Goal: Task Accomplishment & Management: Use online tool/utility

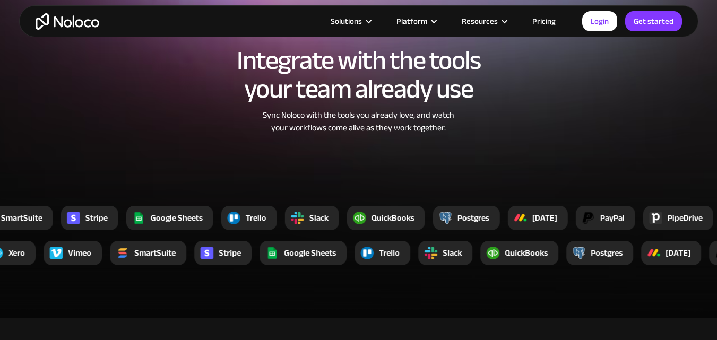
scroll to position [1857, 0]
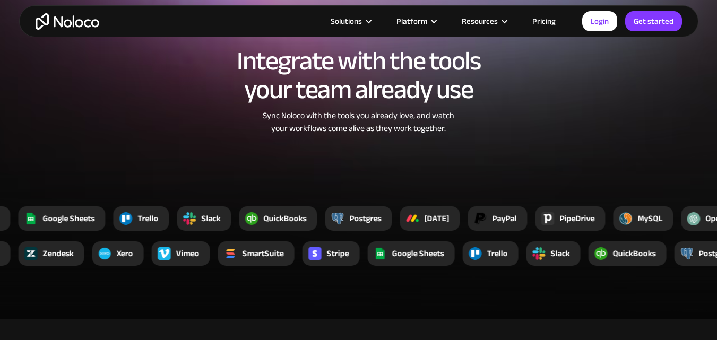
click at [48, 217] on div "Google Sheets" at bounding box center [68, 218] width 52 height 13
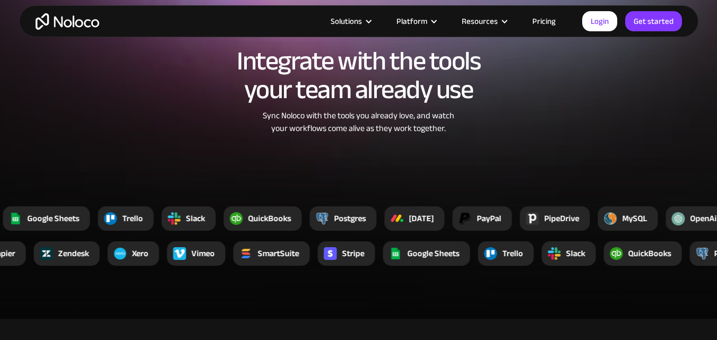
click at [358, 217] on div "Postgres" at bounding box center [350, 218] width 32 height 13
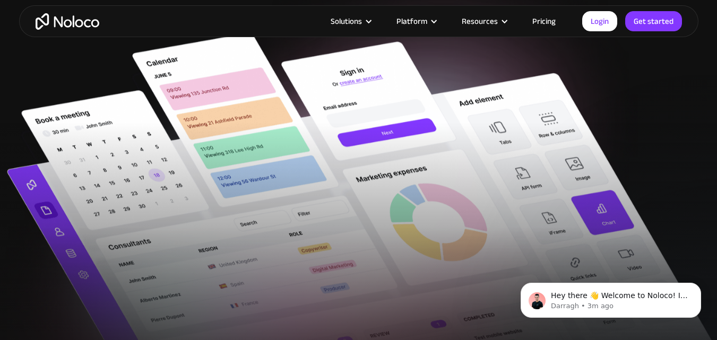
scroll to position [0, 0]
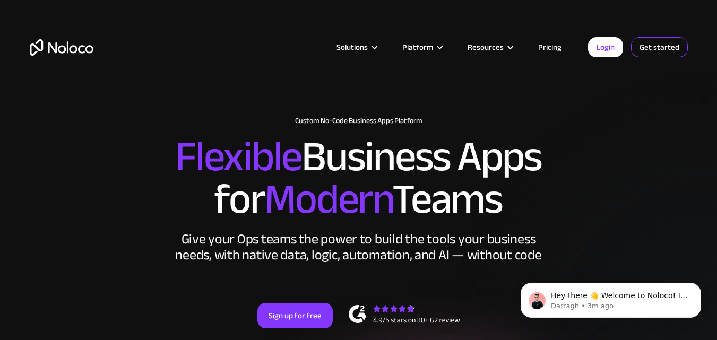
click at [663, 44] on link "Get started" at bounding box center [659, 47] width 57 height 20
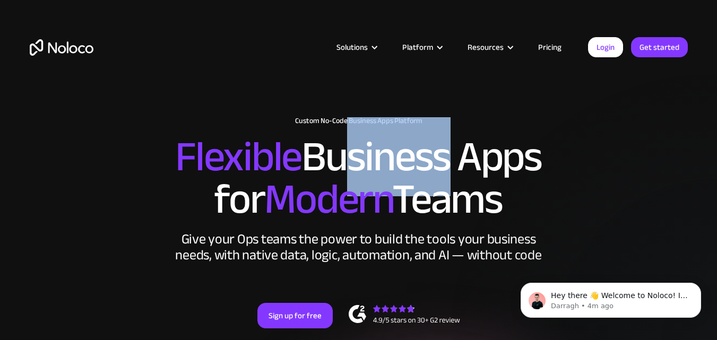
drag, startPoint x: 320, startPoint y: 120, endPoint x: 430, endPoint y: 122, distance: 109.9
click at [430, 136] on h2 "Flexible Business Apps for Modern Teams" at bounding box center [359, 178] width 658 height 85
copy h2 "usines"
click at [331, 136] on h2 "Flexible Business Apps for Modern Teams" at bounding box center [359, 178] width 658 height 85
click at [320, 136] on h2 "Flexible Business Apps for Modern Teams" at bounding box center [359, 178] width 658 height 85
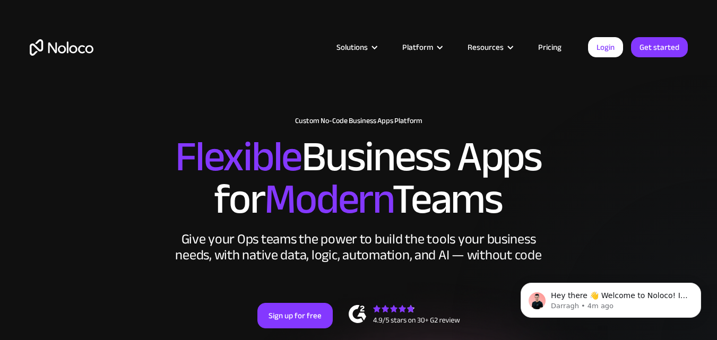
drag, startPoint x: 320, startPoint y: 119, endPoint x: 336, endPoint y: 118, distance: 16.5
click at [336, 136] on h2 "Flexible Business Apps for Modern Teams" at bounding box center [359, 178] width 658 height 85
click at [322, 136] on h2 "Flexible Business Apps for Modern Teams" at bounding box center [359, 178] width 658 height 85
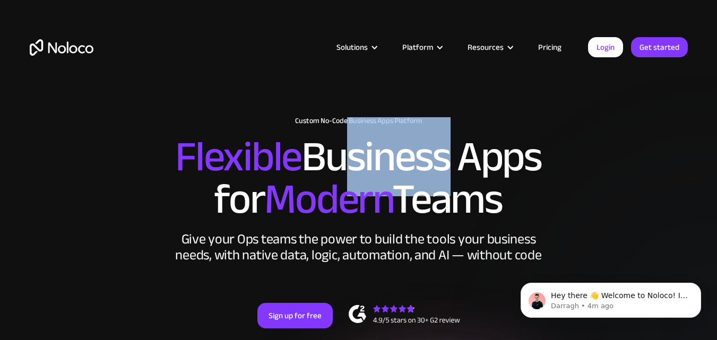
drag, startPoint x: 318, startPoint y: 118, endPoint x: 443, endPoint y: 117, distance: 124.7
click at [442, 136] on h2 "Flexible Business Apps for Modern Teams" at bounding box center [359, 178] width 658 height 85
click at [434, 136] on h2 "Flexible Business Apps for Modern Teams" at bounding box center [359, 178] width 658 height 85
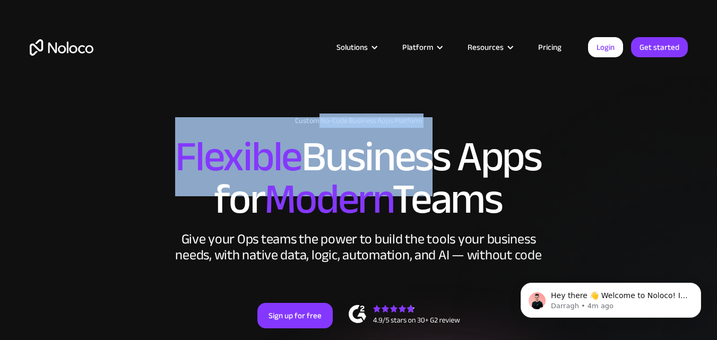
drag, startPoint x: 426, startPoint y: 119, endPoint x: 319, endPoint y: 115, distance: 106.7
click at [319, 115] on div "New: Connect Noloco to Stripe Custom No-Code Business Apps Platform Flexible Bu…" at bounding box center [358, 233] width 679 height 254
copy div "No-Code Business Apps Platform Flexible Busine"
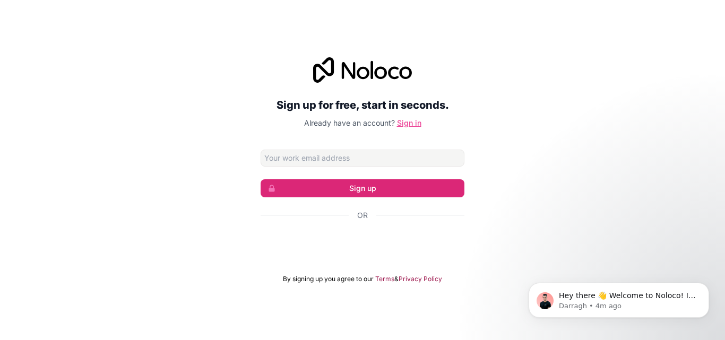
click at [411, 123] on link "Sign in" at bounding box center [409, 122] width 24 height 9
